Goal: Information Seeking & Learning: Learn about a topic

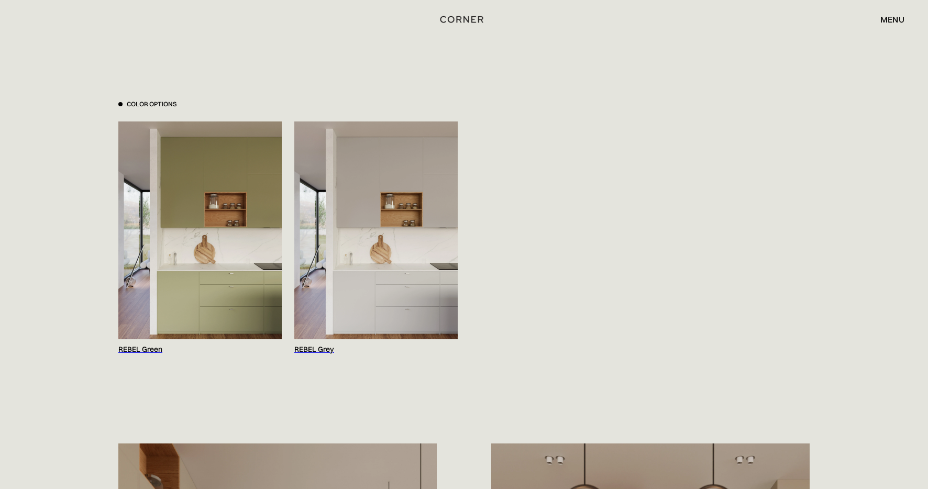
scroll to position [1086, 0]
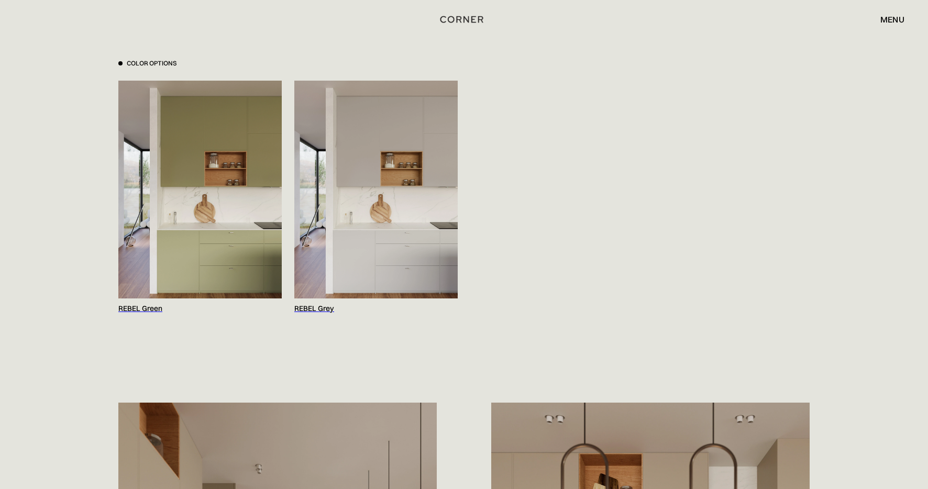
click at [437, 236] on img at bounding box center [375, 190] width 163 height 218
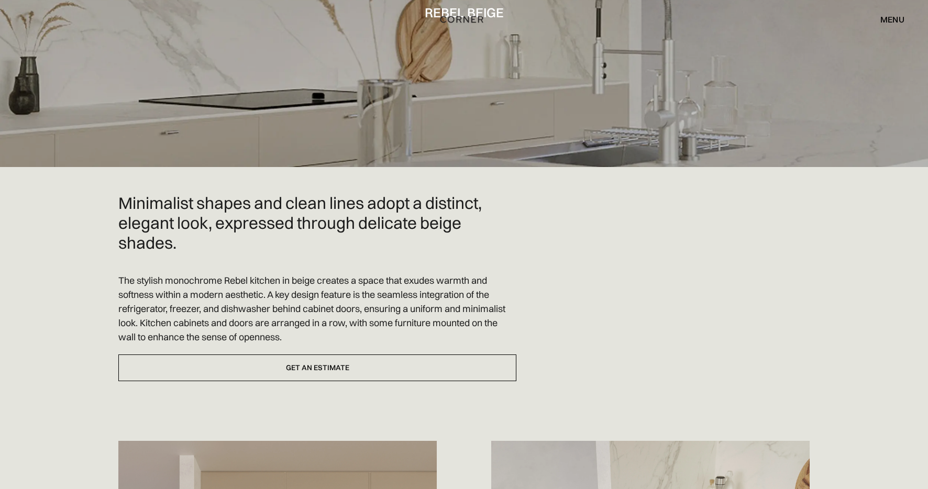
scroll to position [149, 0]
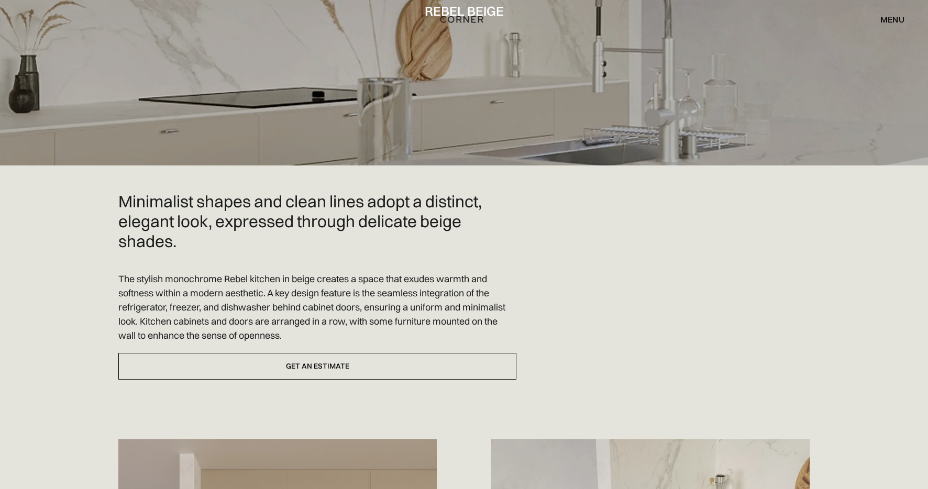
click at [893, 19] on div "menu" at bounding box center [892, 19] width 24 height 8
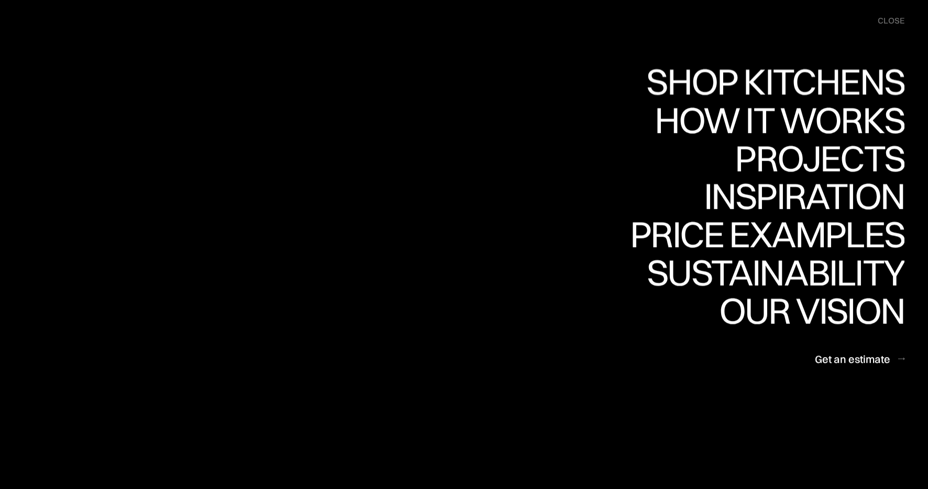
click at [820, 82] on div "Shop Kitchens" at bounding box center [772, 81] width 263 height 37
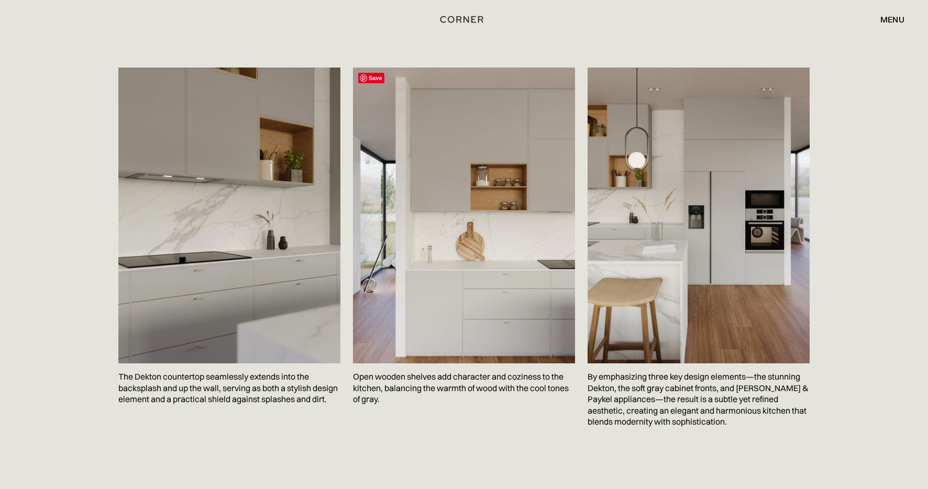
scroll to position [1999, 0]
click at [509, 315] on img at bounding box center [464, 217] width 222 height 296
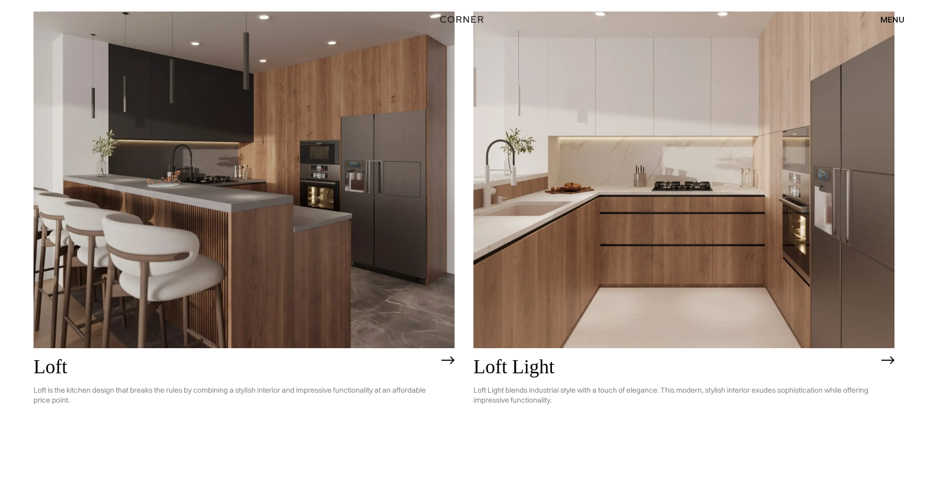
scroll to position [3059, 0]
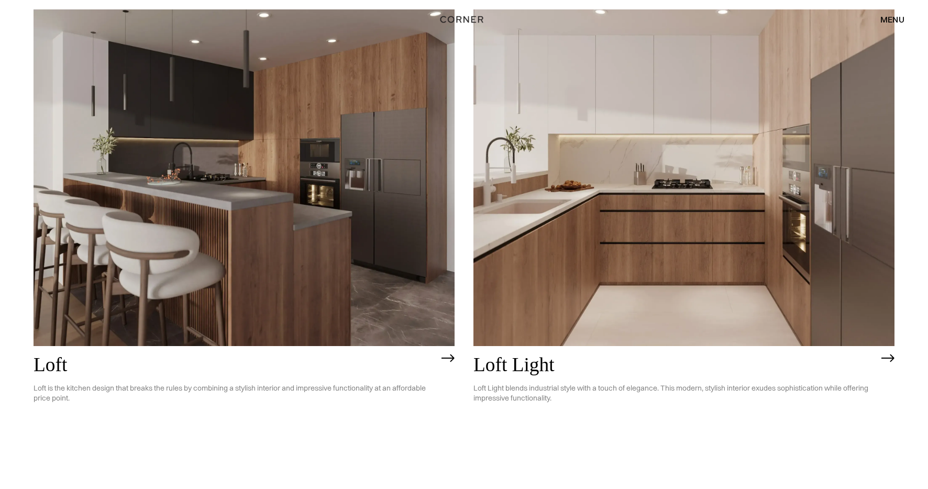
click at [796, 277] on img at bounding box center [683, 177] width 421 height 337
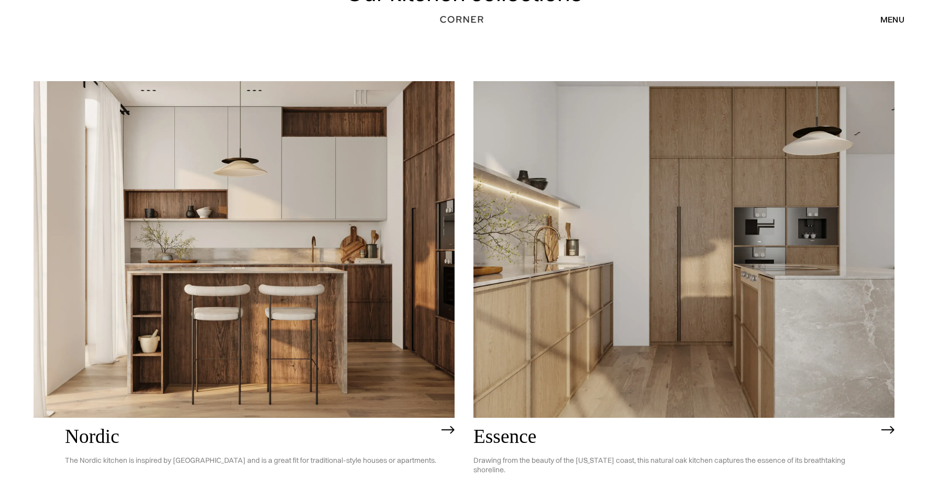
scroll to position [105, 0]
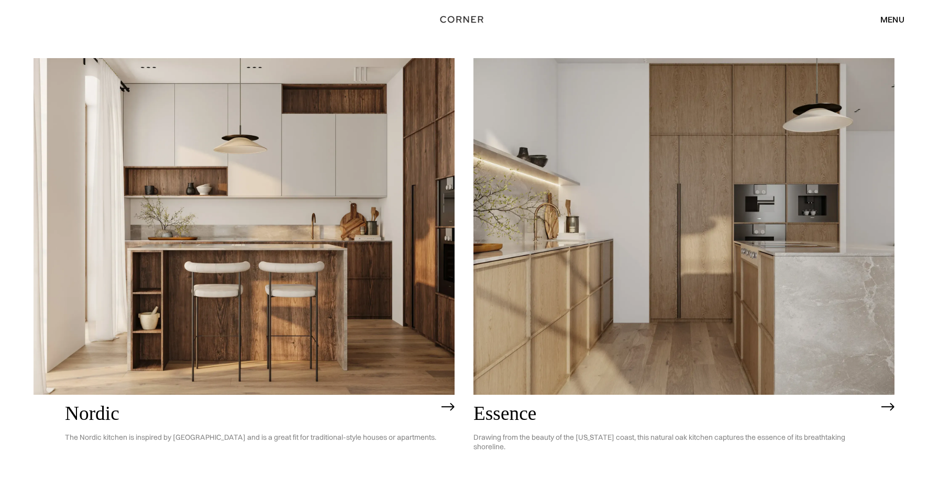
click at [609, 232] on img at bounding box center [683, 226] width 421 height 337
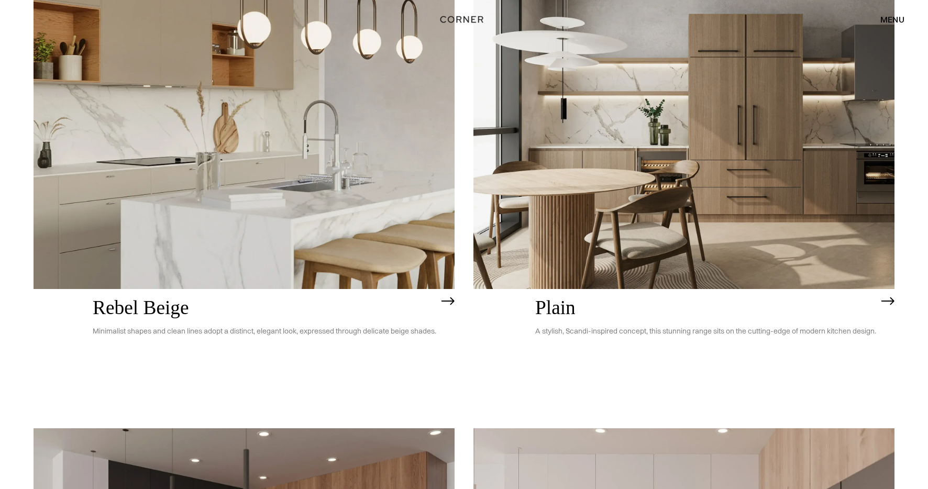
scroll to position [2630, 0]
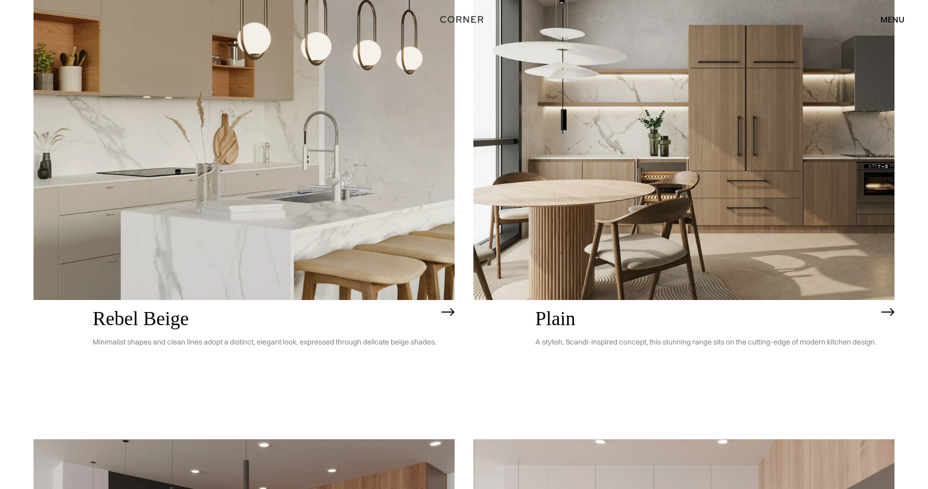
click at [281, 186] on img at bounding box center [244, 131] width 421 height 337
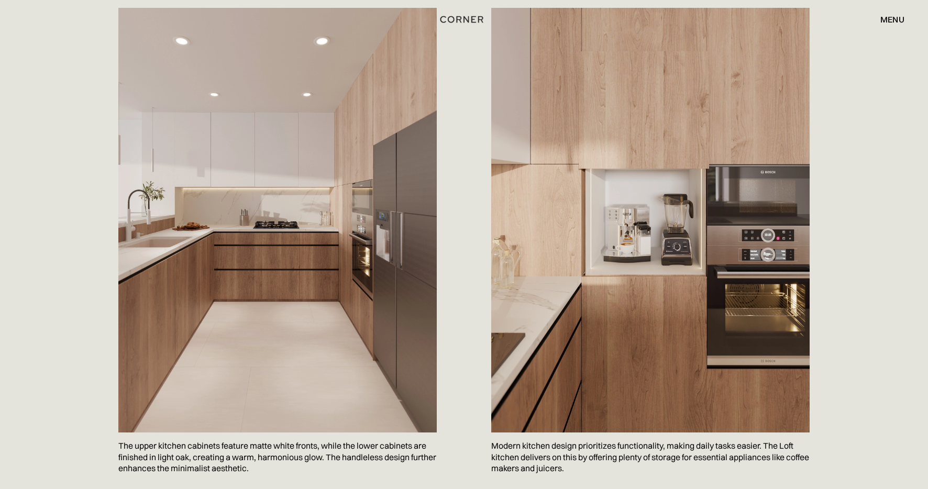
scroll to position [578, 0]
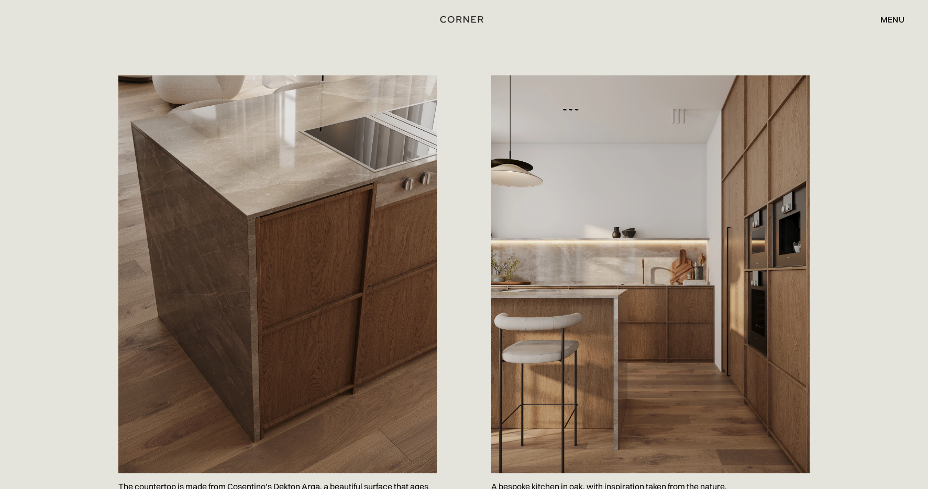
scroll to position [1148, 0]
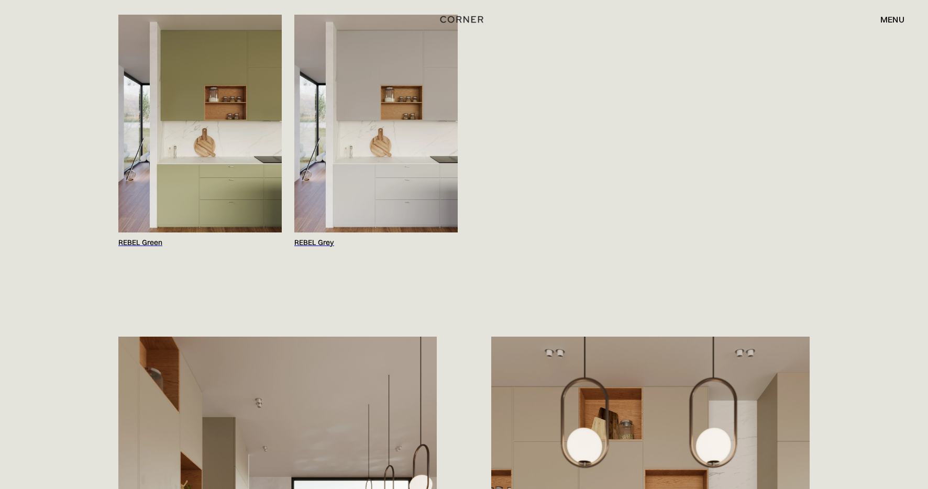
scroll to position [1154, 0]
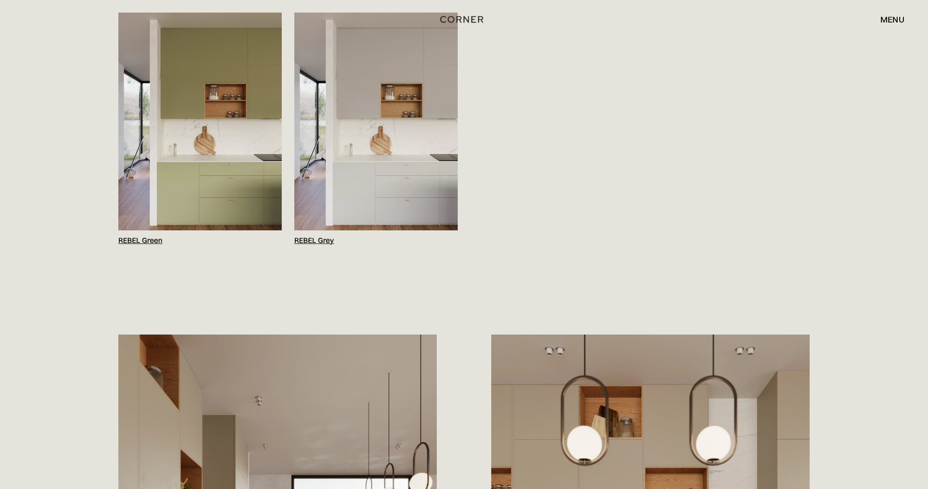
click at [398, 175] on img at bounding box center [375, 122] width 163 height 218
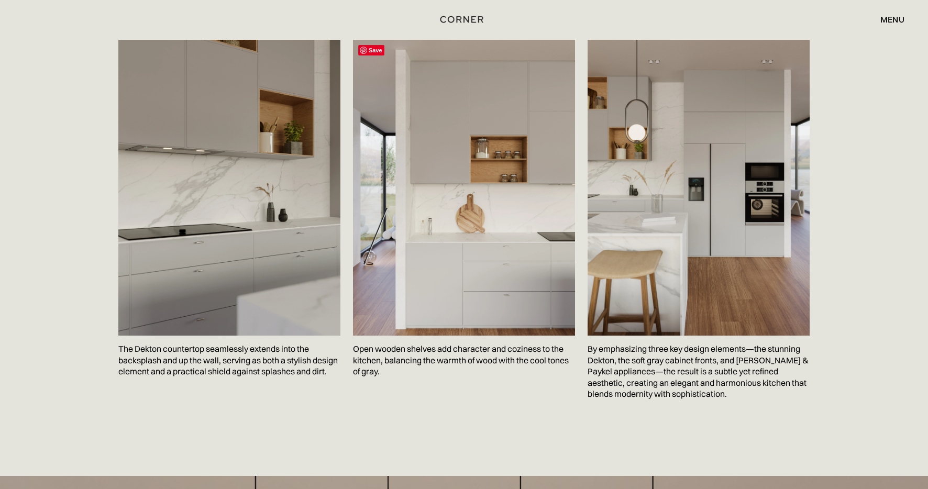
scroll to position [2027, 0]
click at [683, 221] on img at bounding box center [698, 189] width 222 height 296
drag, startPoint x: 725, startPoint y: 126, endPoint x: 586, endPoint y: 16, distance: 176.7
click at [726, 134] on img at bounding box center [698, 189] width 222 height 296
